Goal: Information Seeking & Learning: Check status

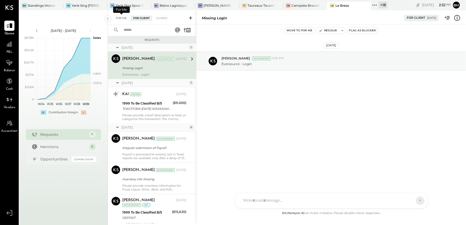
click at [121, 18] on div "For Me" at bounding box center [121, 18] width 16 height 5
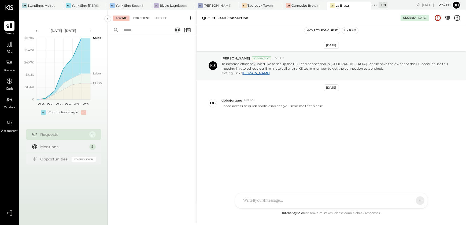
click at [141, 18] on div "For Client" at bounding box center [141, 18] width 22 height 5
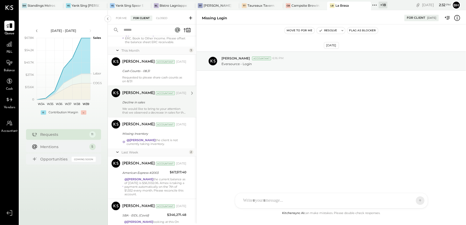
scroll to position [222, 0]
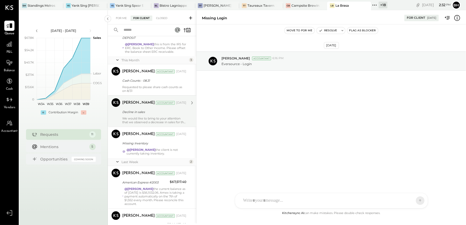
click at [147, 120] on div "We would like to bring to your attention that we observed a decrease in sales f…" at bounding box center [154, 121] width 64 height 8
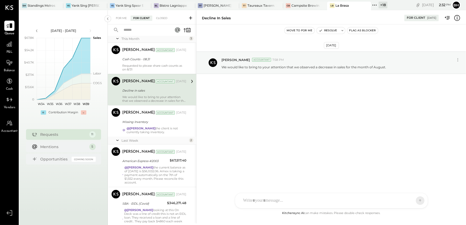
scroll to position [271, 0]
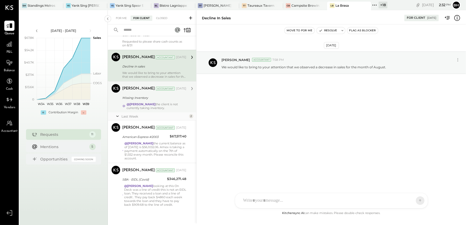
click at [155, 97] on div "Missing Inventory" at bounding box center [153, 97] width 62 height 5
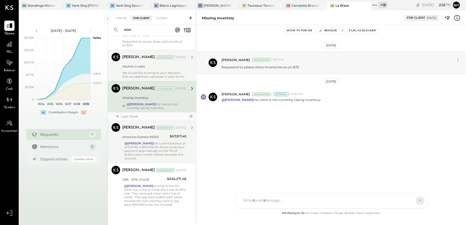
click at [161, 146] on div "@[PERSON_NAME] the current balance as of [DATE] is $56,1032.06. Amex is taking …" at bounding box center [155, 150] width 62 height 19
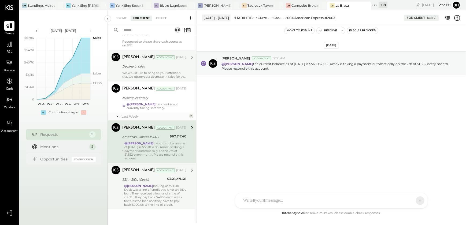
click at [168, 194] on div "@[PERSON_NAME] looking at this On Deck was a line of credit this is not an EIDL…" at bounding box center [155, 195] width 62 height 23
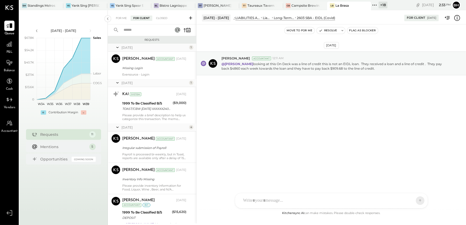
click at [152, 113] on div "KAI System [DATE] 1999 To Be Classified B/S TOAST/CBW [DATE] XXXXXX2400VQV2I TO…" at bounding box center [154, 105] width 64 height 31
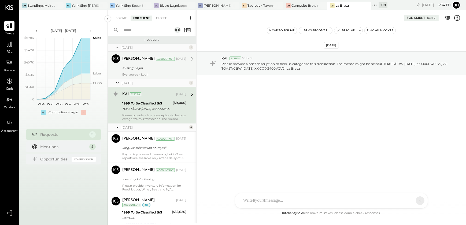
click at [150, 71] on div "Missing Login" at bounding box center [153, 68] width 62 height 6
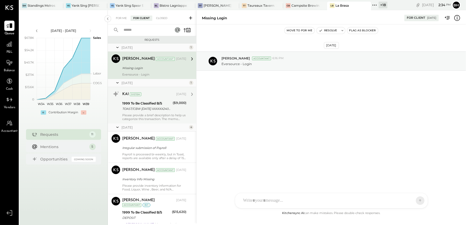
click at [156, 104] on div "1999 To Be Classified B/S" at bounding box center [146, 103] width 49 height 5
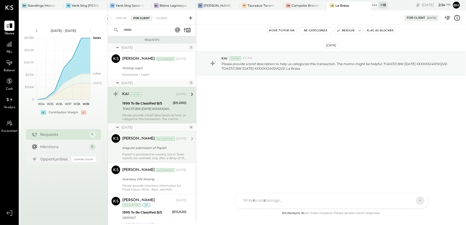
click at [163, 145] on div "Irregular submission of Payroll" at bounding box center [153, 148] width 62 height 6
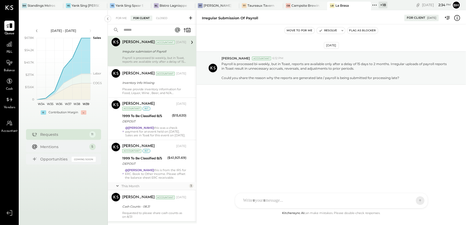
scroll to position [97, 0]
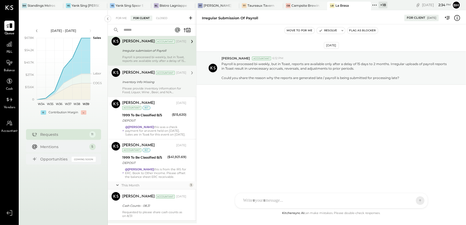
click at [154, 89] on div "Please provide inventory information for Food, Liquor, Wine , Beer, and N/A Bev…" at bounding box center [154, 91] width 64 height 8
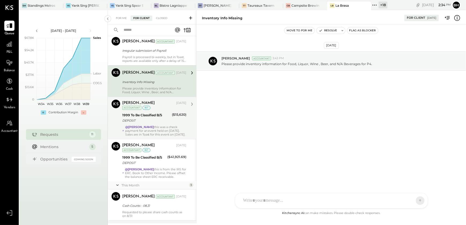
click at [159, 125] on div "@[PERSON_NAME] this was a check payment for an event held on [DATE]. Sales are …" at bounding box center [155, 130] width 61 height 11
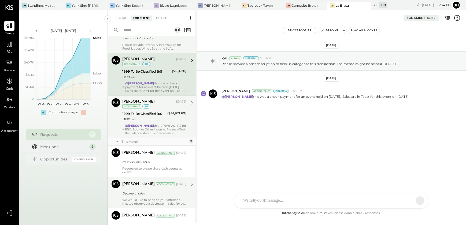
scroll to position [146, 0]
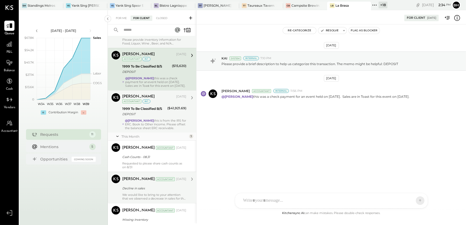
click at [151, 117] on div "DEPOSIT" at bounding box center [143, 113] width 43 height 5
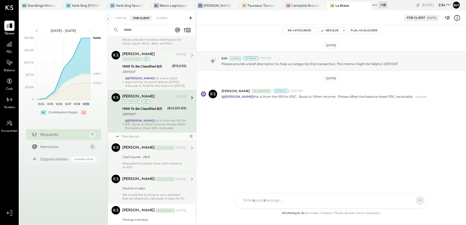
click at [151, 160] on div "Cash Counts - 08.31" at bounding box center [153, 156] width 62 height 5
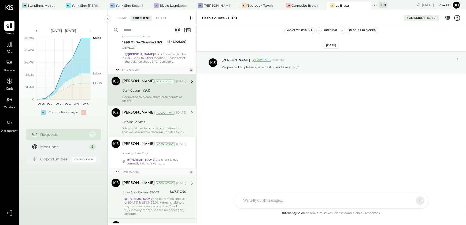
scroll to position [219, 0]
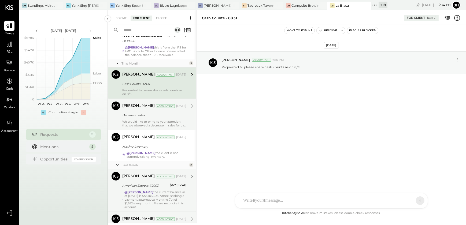
click at [152, 125] on div "We would like to bring to your attention that we observed a decrease in sales f…" at bounding box center [154, 124] width 64 height 8
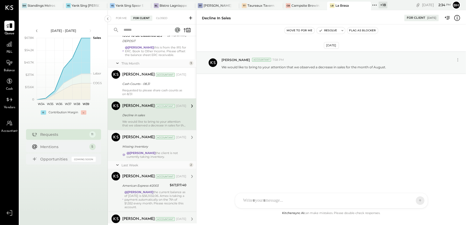
click at [165, 149] on div "Missing Inventory" at bounding box center [153, 146] width 62 height 5
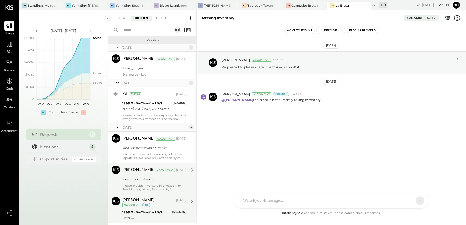
click at [160, 179] on div "Inventory Info Missing" at bounding box center [153, 179] width 62 height 5
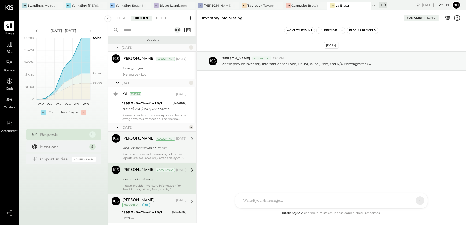
click at [157, 154] on div "Payroll is processed bi-weekly, but in Toast, reports are available only after …" at bounding box center [154, 156] width 64 height 8
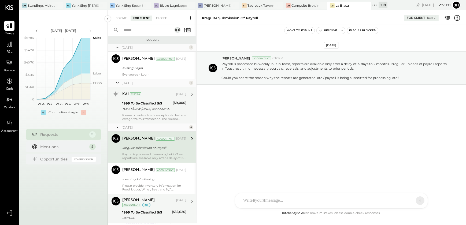
click at [158, 101] on div "1999 To Be Classified B/S" at bounding box center [146, 103] width 49 height 5
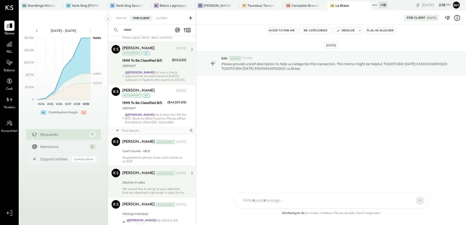
scroll to position [195, 0]
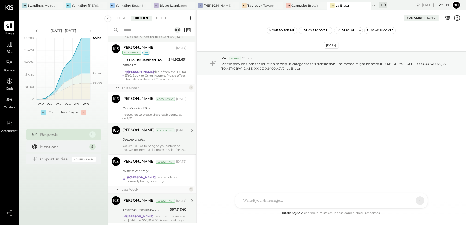
click at [160, 111] on div "Cash Counts - 08.31" at bounding box center [153, 108] width 62 height 5
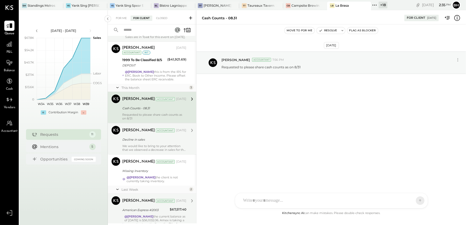
click at [171, 142] on div "Decline in sales" at bounding box center [153, 139] width 62 height 5
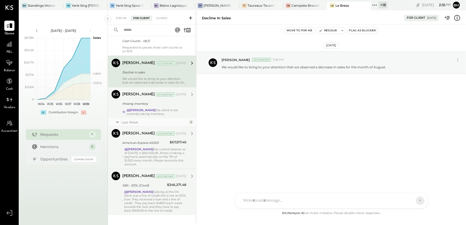
scroll to position [271, 0]
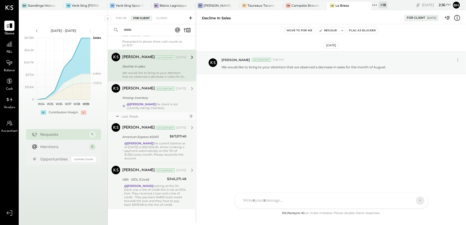
click at [166, 104] on div "@[PERSON_NAME] the client is not currently taking inventory." at bounding box center [156, 106] width 60 height 8
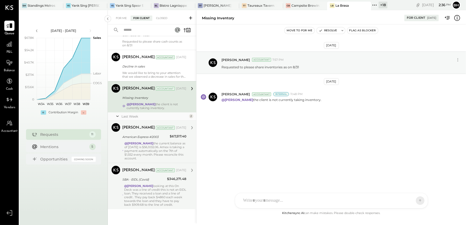
click at [165, 146] on div "@[PERSON_NAME] the current balance as of [DATE] is $56,1032.06. Amex is taking …" at bounding box center [155, 150] width 62 height 19
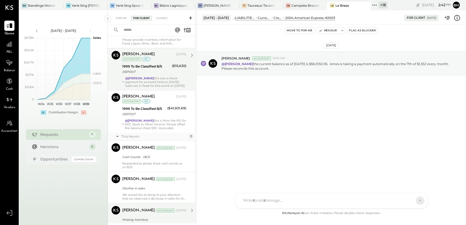
scroll to position [271, 0]
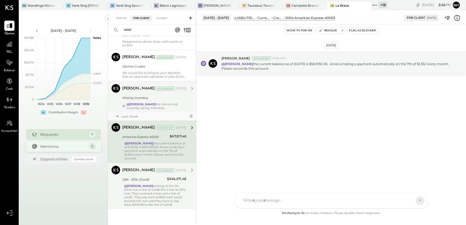
click at [65, 148] on div "Mentions" at bounding box center [63, 146] width 46 height 5
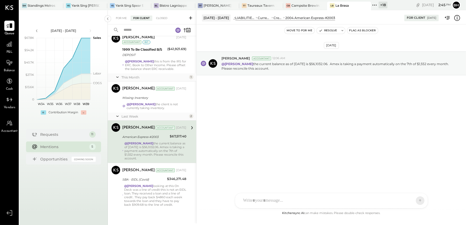
scroll to position [66, 0]
click at [93, 4] on div at bounding box center [97, 6] width 19 height 8
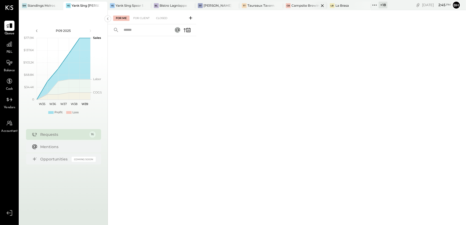
click at [297, 5] on div "Campsite Brewing" at bounding box center [305, 5] width 28 height 5
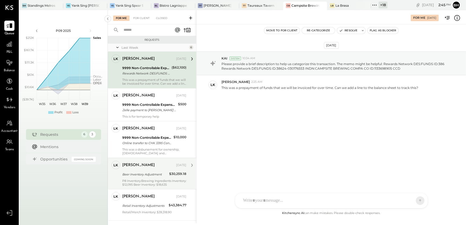
click at [151, 169] on div "[PERSON_NAME] [DATE]" at bounding box center [154, 165] width 64 height 9
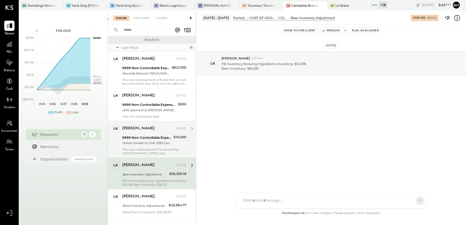
click at [148, 141] on div "Online transfer to CHK 3395 Conf Online transfer to CHK 3395 Confirmation# a5xi…" at bounding box center [147, 142] width 50 height 5
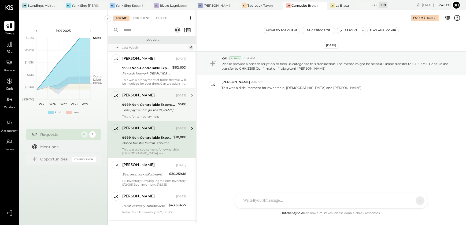
click at [149, 115] on div "This is for temporary help" at bounding box center [154, 117] width 64 height 4
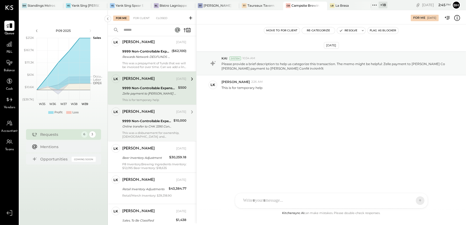
scroll to position [39, 0]
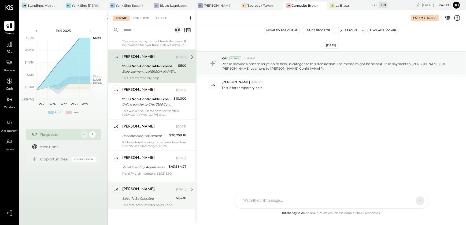
click at [155, 193] on div "[PERSON_NAME] [DATE]" at bounding box center [154, 189] width 64 height 9
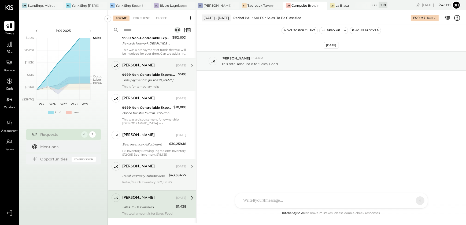
scroll to position [39, 0]
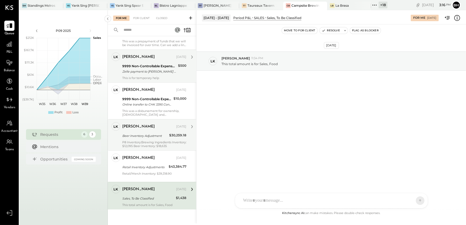
click at [140, 142] on div "P8 Inventory:Brewing Ingredients Inventory: $12,095 Beer Inventory: $18,635" at bounding box center [154, 144] width 64 height 8
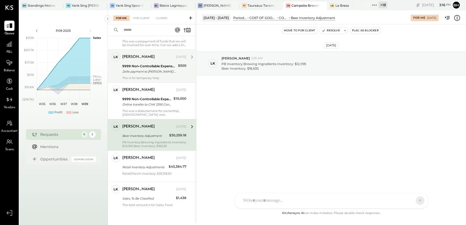
scroll to position [14, 0]
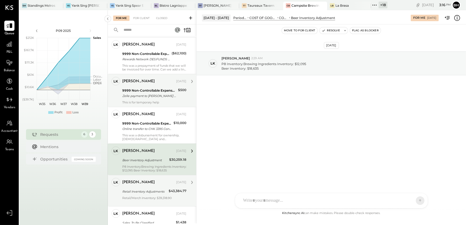
click at [146, 192] on div "Retail Inventory Adjustments" at bounding box center [144, 191] width 45 height 5
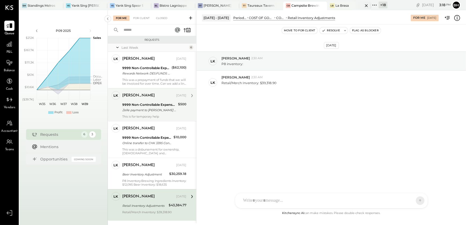
click at [340, 3] on div "La Brasa" at bounding box center [341, 5] width 13 height 5
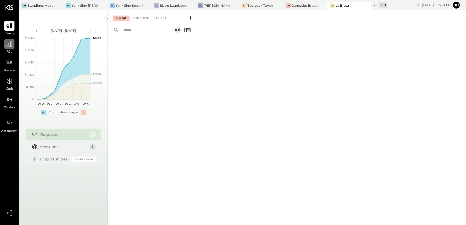
click at [8, 47] on icon at bounding box center [9, 44] width 7 height 7
